Goal: Task Accomplishment & Management: Complete application form

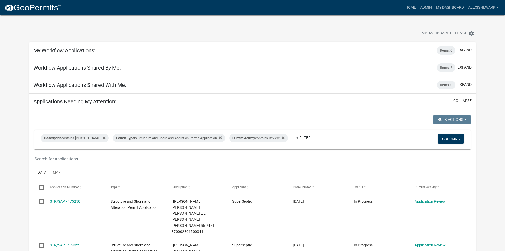
scroll to position [252, 0]
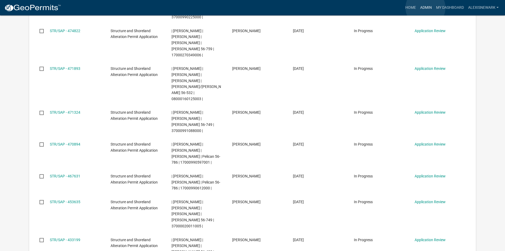
click at [426, 8] on link "Admin" at bounding box center [426, 8] width 16 height 10
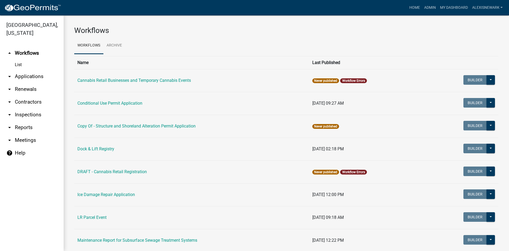
click at [35, 74] on link "arrow_drop_down Applications" at bounding box center [32, 76] width 64 height 13
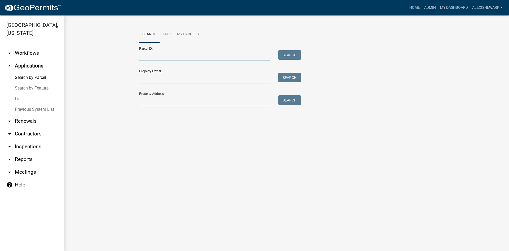
drag, startPoint x: 153, startPoint y: 55, endPoint x: 157, endPoint y: 55, distance: 3.7
click at [153, 55] on input "Parcel ID:" at bounding box center [204, 55] width 131 height 11
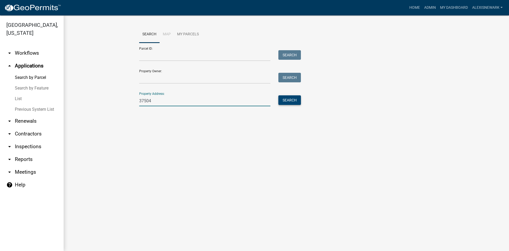
type input "37504"
click at [298, 99] on button "Search" at bounding box center [289, 100] width 23 height 10
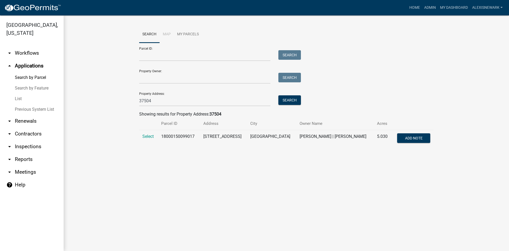
click at [150, 133] on td "Select" at bounding box center [148, 138] width 19 height 17
click at [152, 138] on span "Select" at bounding box center [147, 136] width 11 height 5
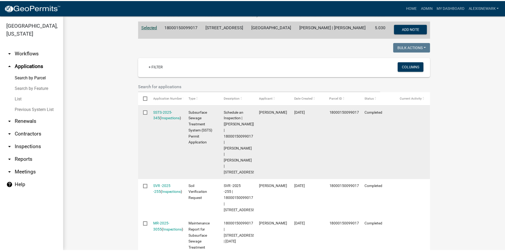
scroll to position [120, 0]
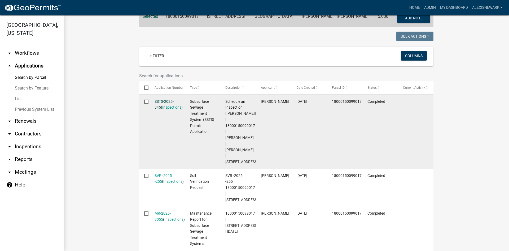
click at [159, 104] on link "SSTS-2025-345" at bounding box center [164, 104] width 19 height 10
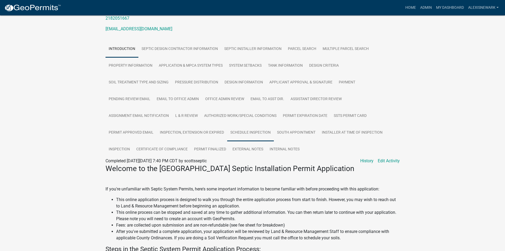
scroll to position [99, 0]
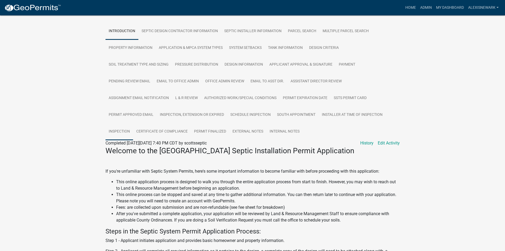
click at [129, 136] on link "Inspection" at bounding box center [120, 131] width 28 height 17
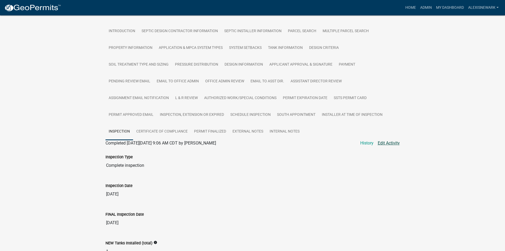
click at [390, 146] on link "Edit Activity" at bounding box center [389, 143] width 22 height 6
select select "540cdff0-8667-4a16-ad1f-2fbf1edb8379"
select select "d127207f-e6b2-42e2-ba4c-6918cdf94176"
select select "46a67eee-2c7d-4579-9973-15a8b9f9d8c4"
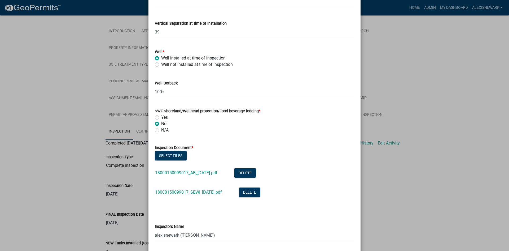
scroll to position [345, 0]
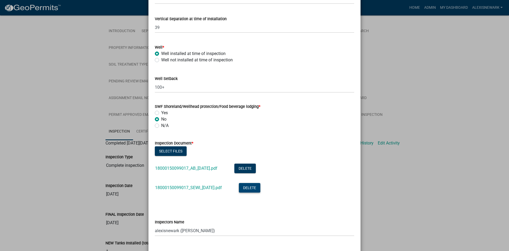
click at [252, 190] on button "Delete" at bounding box center [249, 188] width 21 height 10
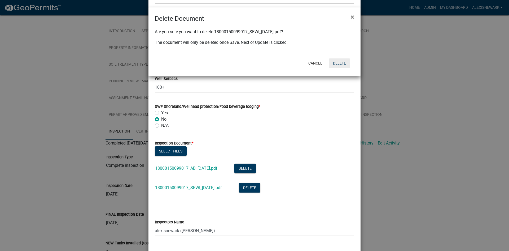
click at [337, 65] on button "Delete" at bounding box center [339, 63] width 21 height 10
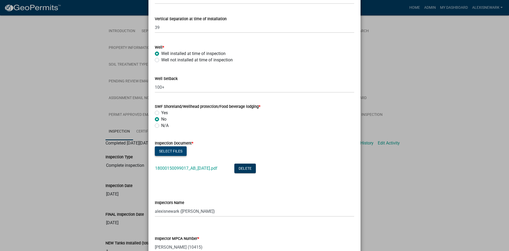
click at [175, 150] on button "Select files" at bounding box center [171, 151] width 32 height 10
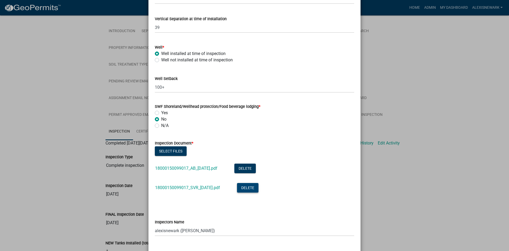
click at [249, 186] on button "Delete" at bounding box center [247, 188] width 21 height 10
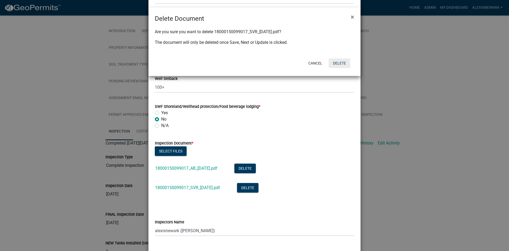
click at [345, 64] on button "Delete" at bounding box center [339, 63] width 21 height 10
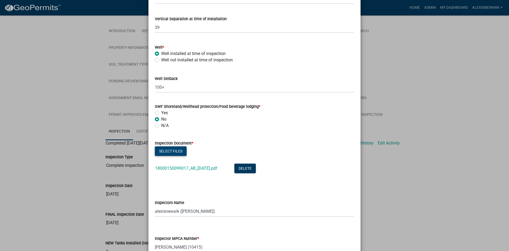
click at [176, 152] on button "Select files" at bounding box center [171, 151] width 32 height 10
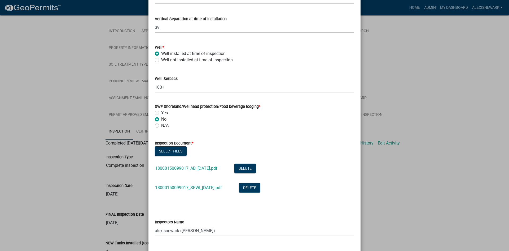
click at [214, 192] on div "18000150099017_SEWI_[DATE].pdf" at bounding box center [192, 188] width 75 height 11
click at [215, 187] on link "18000150099017_SEWI_[DATE].pdf" at bounding box center [188, 187] width 67 height 5
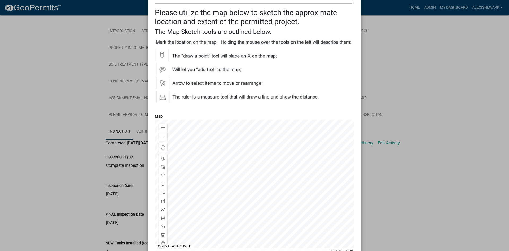
scroll to position [871, 0]
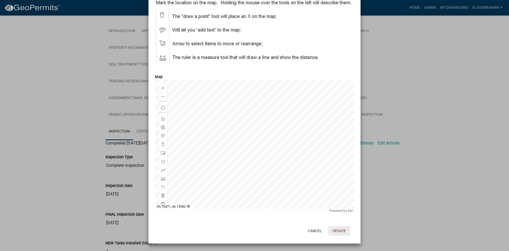
click at [343, 231] on button "Update" at bounding box center [339, 231] width 22 height 10
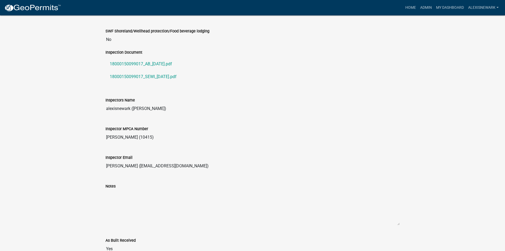
scroll to position [570, 0]
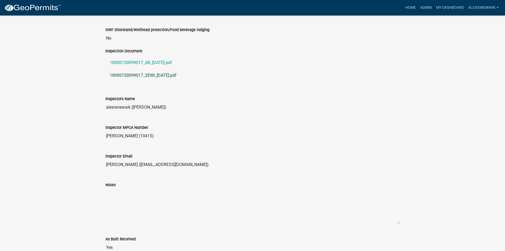
click at [157, 80] on link "18000150099017_SEWI_[DATE].pdf" at bounding box center [253, 75] width 294 height 13
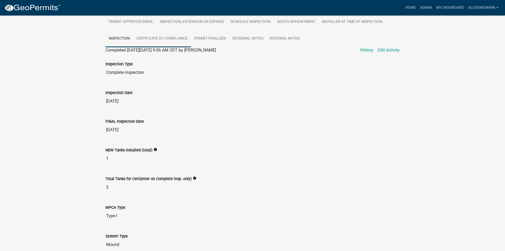
click at [181, 47] on link "Certificate of Compliance" at bounding box center [162, 38] width 58 height 17
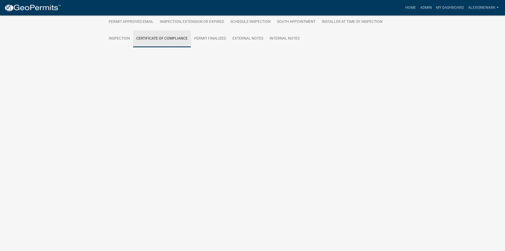
scroll to position [29, 0]
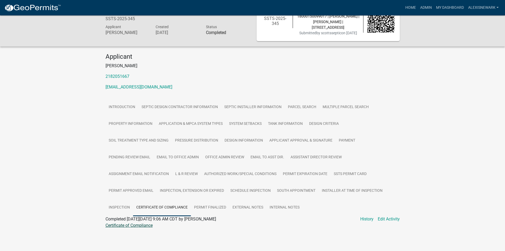
click at [148, 225] on link "Certificate of Compliance" at bounding box center [129, 224] width 47 height 5
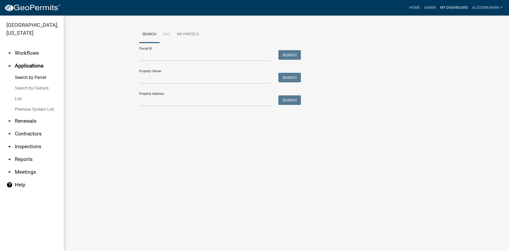
click at [442, 7] on link "My Dashboard" at bounding box center [454, 8] width 32 height 10
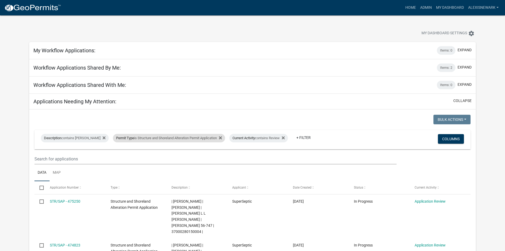
click at [204, 136] on div "Permit Type is Structure and Shoreland Alteration Permit Application" at bounding box center [169, 138] width 112 height 8
select select "79d4bf26-a84c-4898-8d16-9ebea2345fb4"
click at [190, 98] on div "Applications Needing My Attention: collapse" at bounding box center [252, 102] width 447 height 16
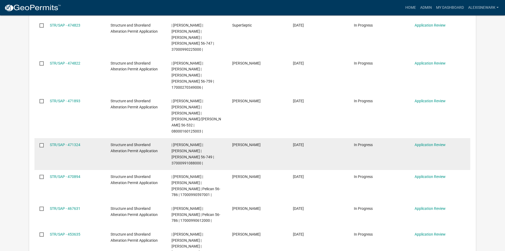
scroll to position [219, 0]
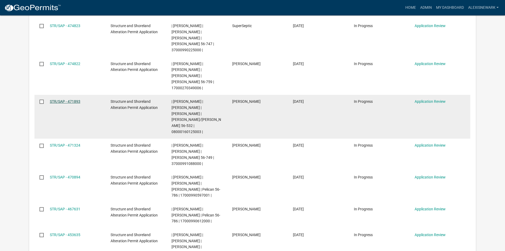
click at [74, 99] on link "STR/SAP - 471893" at bounding box center [65, 101] width 30 height 4
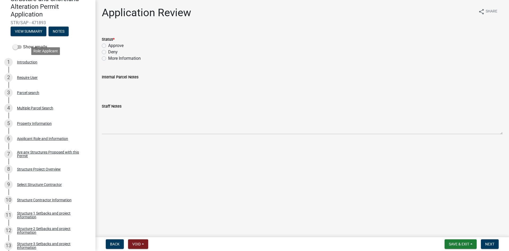
scroll to position [53, 0]
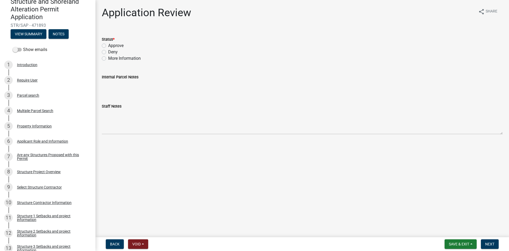
click at [113, 45] on label "Approve" at bounding box center [115, 45] width 15 height 6
click at [112, 45] on input "Approve" at bounding box center [109, 43] width 3 height 3
radio input "true"
click at [499, 244] on form "Save & Exit Save Save & Exit Next" at bounding box center [471, 244] width 58 height 10
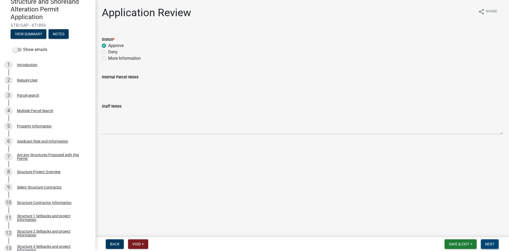
click at [496, 244] on button "Next" at bounding box center [490, 244] width 18 height 10
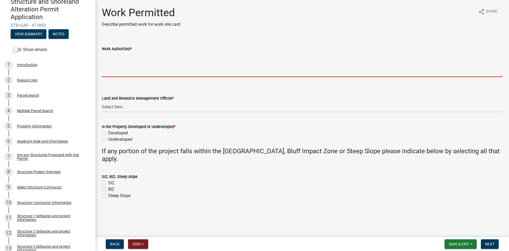
click at [124, 60] on textarea "Work Authorized *" at bounding box center [302, 64] width 401 height 25
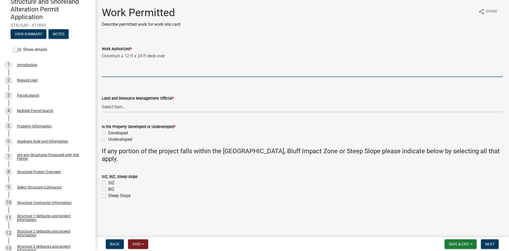
click at [206, 56] on textarea "Construct a 12 ft x 24 ft deck over" at bounding box center [302, 64] width 401 height 25
click at [230, 56] on textarea "Construct a 12 ft x 24 ft deck, 32 ft x 12 ft patio, 6 ft x 12 ft walkway, 6ft …" at bounding box center [302, 64] width 401 height 25
click at [307, 53] on textarea "Construct a 12 ft x 24 ft deck, 32 ft x 12 ft patio, 6 ft x 12 ft walkway, and …" at bounding box center [302, 64] width 401 height 25
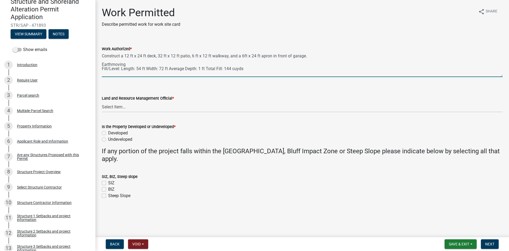
click at [326, 62] on textarea "Construct a 12 ft x 24 ft deck, 32 ft x 12 ft patio, 6 ft x 12 ft walkway, and …" at bounding box center [302, 64] width 401 height 25
click at [318, 57] on textarea "Construct a 12 ft x 24 ft deck, 32 ft x 12 ft patio, 6 ft x 12 ft walkway, and …" at bounding box center [302, 64] width 401 height 25
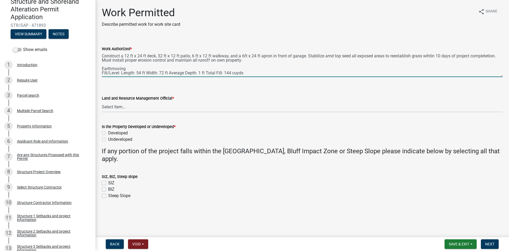
click at [328, 53] on textarea "Construct a 12 ft x 24 ft deck, 32 ft x 12 ft patio, 6 ft x 12 ft walkway, and …" at bounding box center [302, 64] width 401 height 25
click at [330, 56] on textarea "Construct a 12 ft x 24 ft deck, 32 ft x 12 ft patio, 6 ft x 12 ft walkway, and …" at bounding box center [302, 64] width 401 height 25
click at [424, 54] on textarea "Construct a 12 ft x 24 ft deck, 32 ft x 12 ft patio, 6 ft x 12 ft walkway, and …" at bounding box center [302, 64] width 401 height 25
click at [428, 54] on textarea "Construct a 12 ft x 24 ft deck, 32 ft x 12 ft patio, 6 ft x 12 ft walkway, and …" at bounding box center [302, 64] width 401 height 25
click at [485, 52] on textarea "Construct a 12 ft x 24 ft deck, 32 ft x 12 ft patio, 6 ft x 12 ft walkway, and …" at bounding box center [302, 64] width 401 height 25
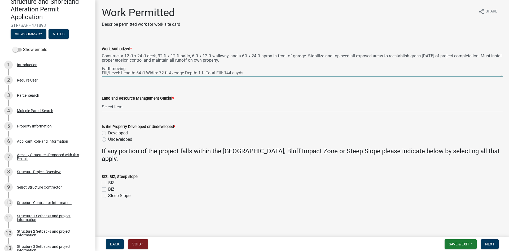
click at [485, 55] on textarea "Construct a 12 ft x 24 ft deck, 32 ft x 12 ft patio, 6 ft x 12 ft walkway, and …" at bounding box center [302, 64] width 401 height 25
type textarea "Construct a 12 ft x 24 ft deck, 32 ft x 12 ft patio, 6 ft x 12 ft walkway, and …"
click at [204, 106] on select "Select Item... [PERSON_NAME] [PERSON_NAME] [PERSON_NAME] [PERSON_NAME] [PERSON_…" at bounding box center [302, 106] width 401 height 11
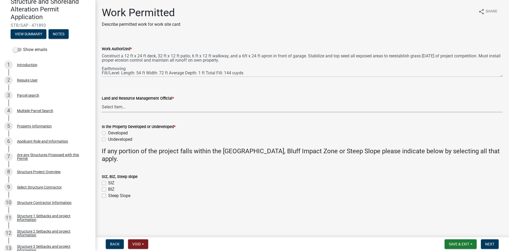
click at [192, 114] on wm-data-entity-input "Land and Resource Management Official * Select Item... [PERSON_NAME] [PERSON_NA…" at bounding box center [302, 99] width 401 height 36
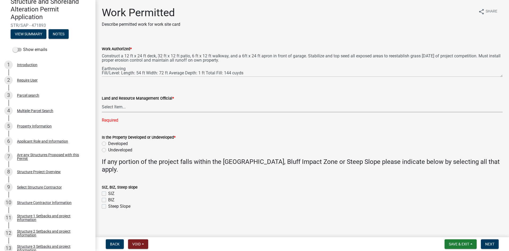
drag, startPoint x: 167, startPoint y: 107, endPoint x: 167, endPoint y: 111, distance: 4.0
click at [167, 107] on select "Select Item... [PERSON_NAME] [PERSON_NAME] [PERSON_NAME] [PERSON_NAME] [PERSON_…" at bounding box center [302, 106] width 401 height 11
click at [102, 101] on select "Select Item... [PERSON_NAME] [PERSON_NAME] [PERSON_NAME] [PERSON_NAME] [PERSON_…" at bounding box center [302, 106] width 401 height 11
select select "f6a741f6-6d10-4601-9562-2e8ce244b7e0"
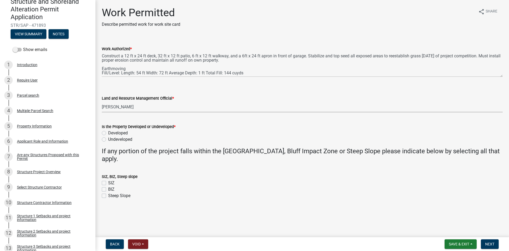
click at [126, 133] on label "Developed" at bounding box center [118, 133] width 20 height 6
click at [112, 133] on input "Developed" at bounding box center [109, 131] width 3 height 3
radio input "true"
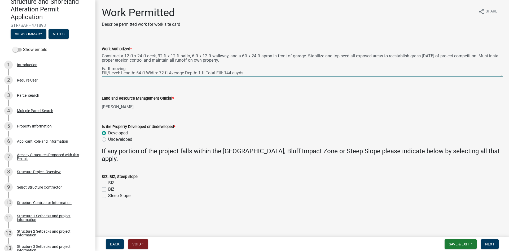
click at [317, 71] on textarea "Construct a 12 ft x 24 ft deck, 32 ft x 12 ft patio, 6 ft x 12 ft walkway, and …" at bounding box center [302, 64] width 401 height 25
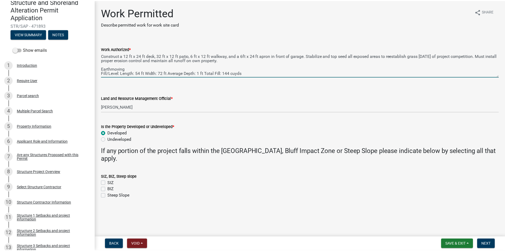
scroll to position [4, 0]
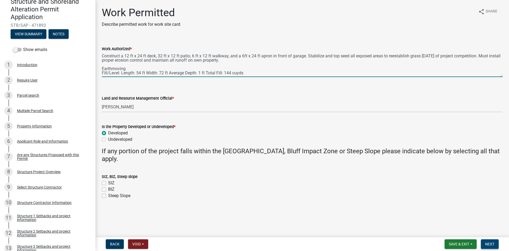
click at [490, 244] on span "Next" at bounding box center [489, 244] width 9 height 4
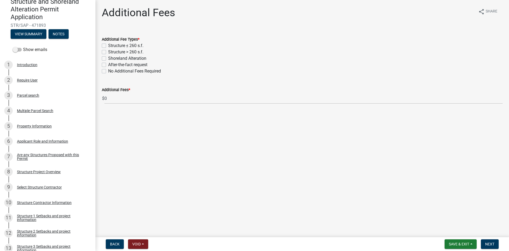
click at [108, 51] on label "Structure > 260 s.f." at bounding box center [125, 52] width 35 height 6
click at [108, 51] on input "Structure > 260 s.f." at bounding box center [109, 50] width 3 height 3
checkbox input "true"
checkbox input "false"
checkbox input "true"
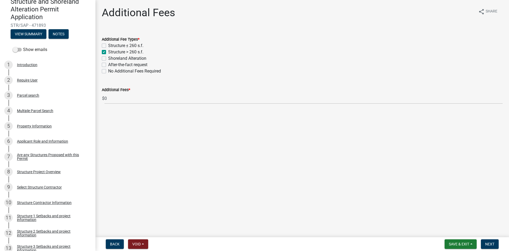
checkbox input "false"
click at [108, 44] on label "Structure ≤ 260 s.f." at bounding box center [125, 45] width 35 height 6
click at [108, 44] on input "Structure ≤ 260 s.f." at bounding box center [109, 43] width 3 height 3
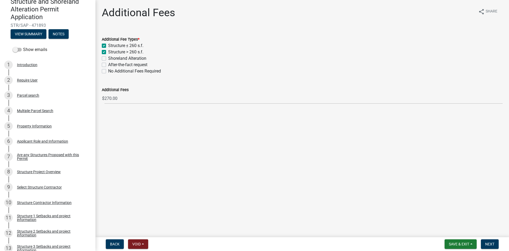
checkbox input "true"
checkbox input "false"
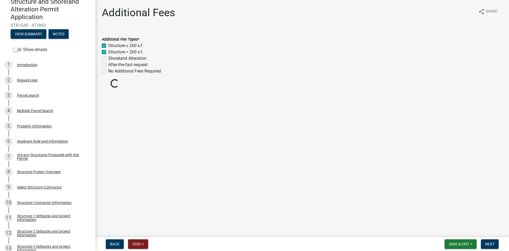
click at [106, 57] on div "Shoreland Alteration" at bounding box center [302, 58] width 401 height 6
click at [108, 52] on label "Structure > 260 s.f." at bounding box center [125, 52] width 35 height 6
click at [108, 52] on input "Structure > 260 s.f." at bounding box center [109, 50] width 3 height 3
checkbox input "false"
checkbox input "true"
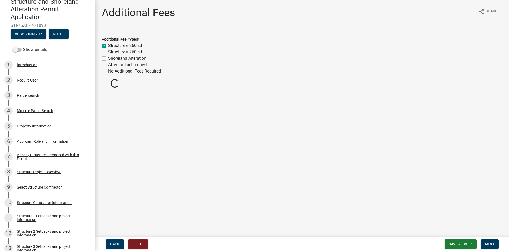
checkbox input "false"
click at [108, 54] on label "Structure > 260 s.f." at bounding box center [125, 52] width 35 height 6
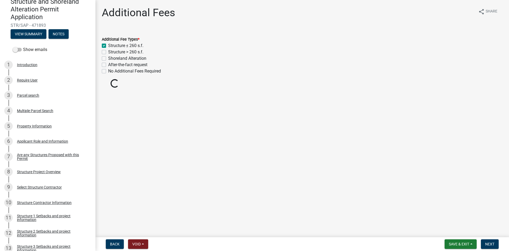
click at [108, 52] on input "Structure > 260 s.f." at bounding box center [109, 50] width 3 height 3
checkbox input "true"
checkbox input "false"
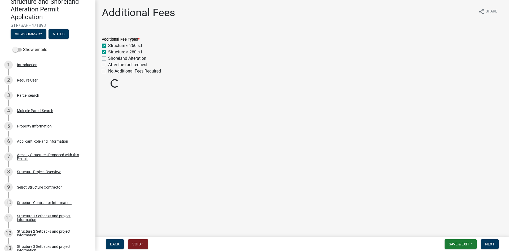
checkbox input "false"
click at [108, 56] on label "Shoreland Alteration" at bounding box center [127, 58] width 38 height 6
click at [108, 56] on input "Shoreland Alteration" at bounding box center [109, 56] width 3 height 3
checkbox input "true"
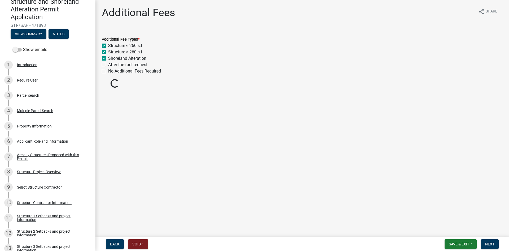
checkbox input "true"
checkbox input "false"
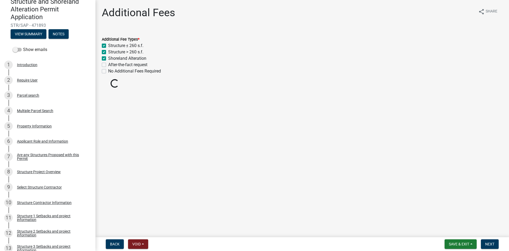
click at [108, 51] on label "Structure > 260 s.f." at bounding box center [125, 52] width 35 height 6
click at [108, 51] on input "Structure > 260 s.f." at bounding box center [109, 50] width 3 height 3
checkbox input "false"
checkbox input "true"
checkbox input "false"
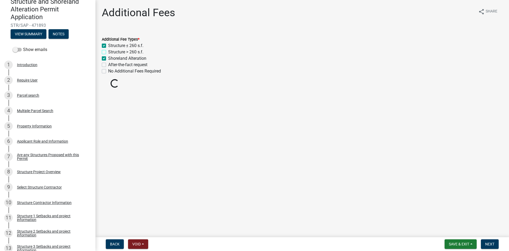
checkbox input "true"
checkbox input "false"
click at [486, 245] on span "Next" at bounding box center [489, 244] width 9 height 4
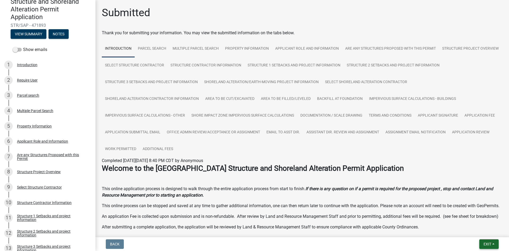
click at [487, 241] on button "Exit" at bounding box center [488, 244] width 19 height 10
click at [481, 232] on button "Save & Exit" at bounding box center [477, 229] width 42 height 13
